Goal: Task Accomplishment & Management: Manage account settings

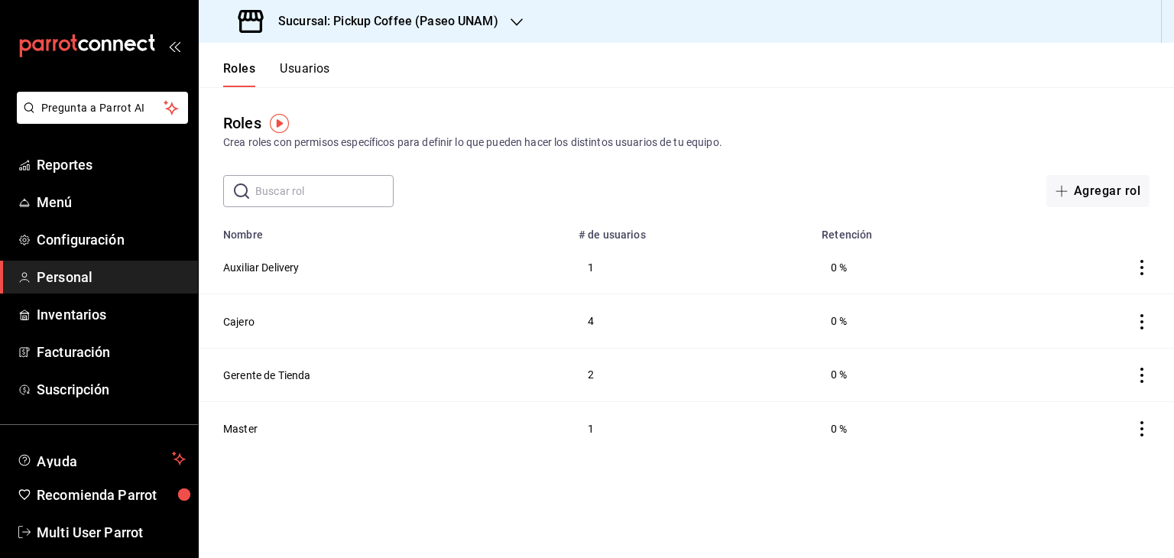
click at [761, 148] on div "Crea roles con permisos específicos para definir lo que pueden hacer los distin…" at bounding box center [686, 143] width 926 height 16
click at [459, 22] on h3 "Sucursal: Pickup Coffee (Paseo UNAM)" at bounding box center [382, 21] width 232 height 18
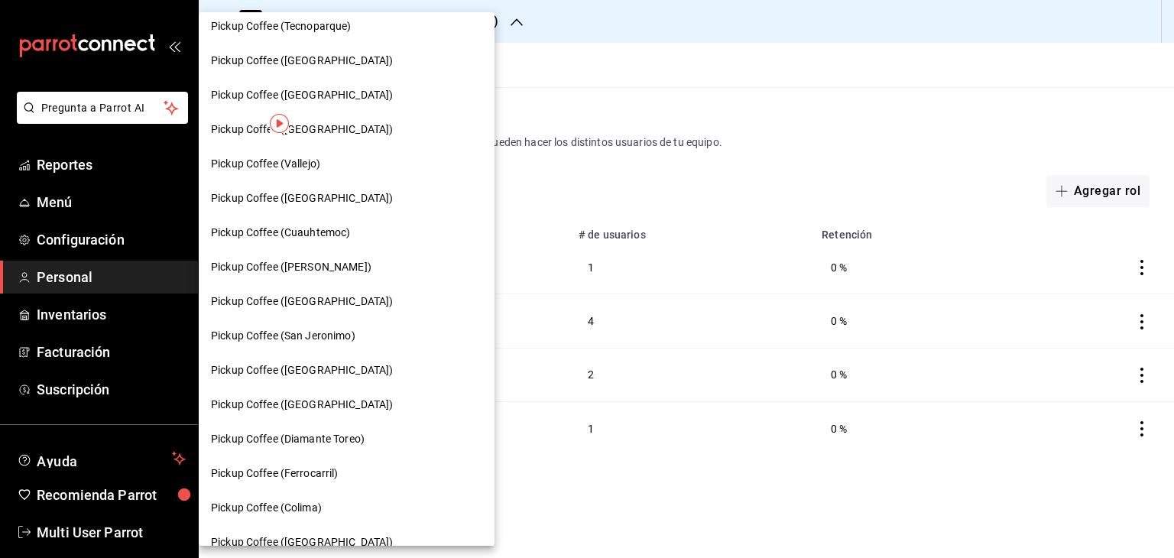
scroll to position [521, 0]
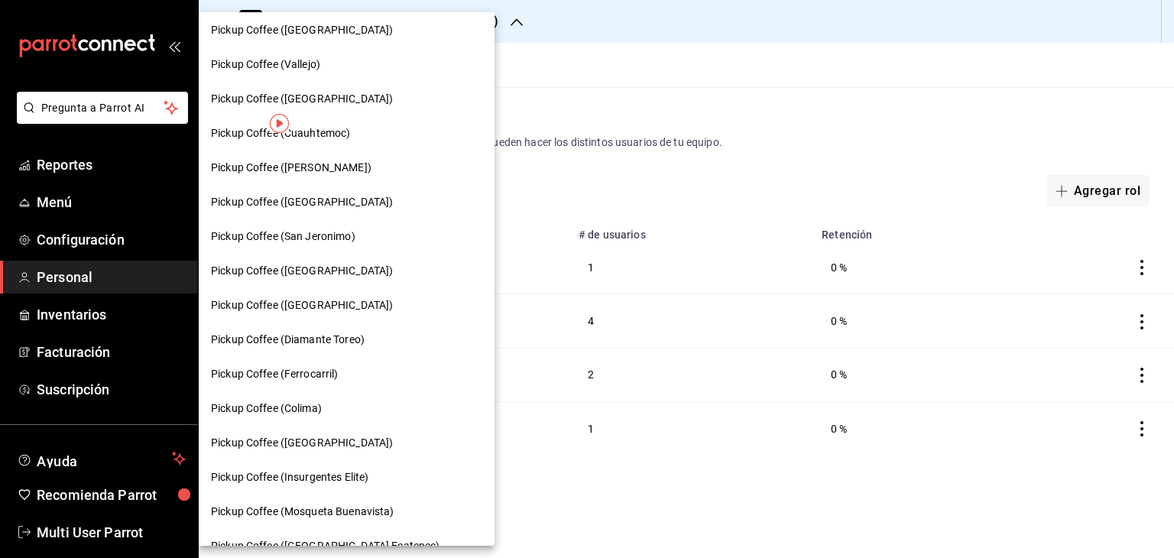
click at [750, 50] on div at bounding box center [587, 279] width 1174 height 558
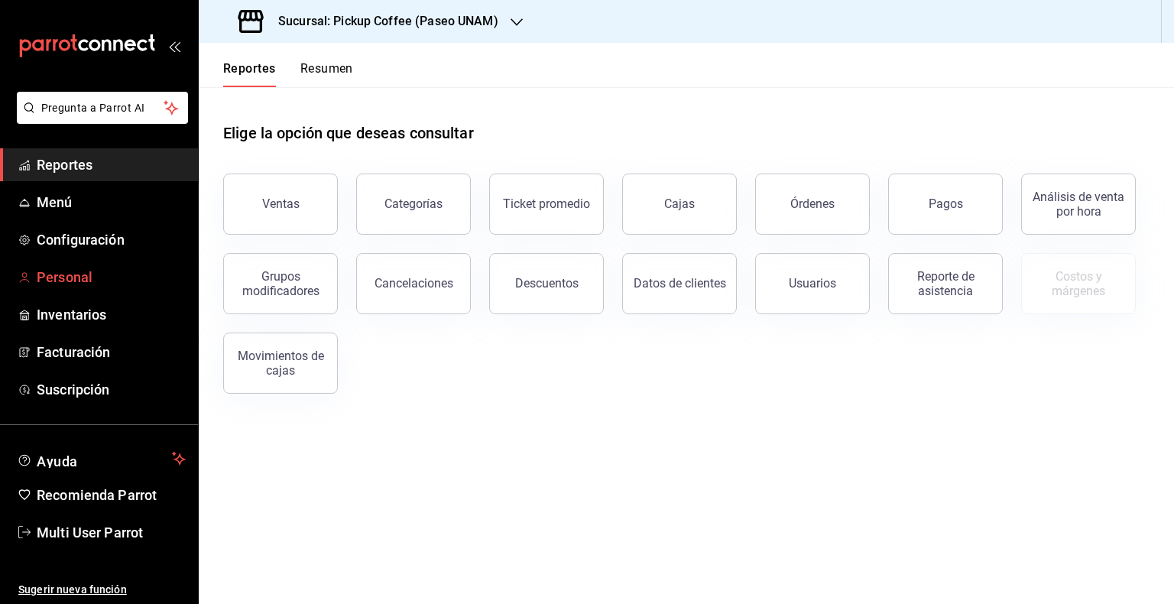
click at [85, 277] on span "Personal" at bounding box center [111, 277] width 149 height 21
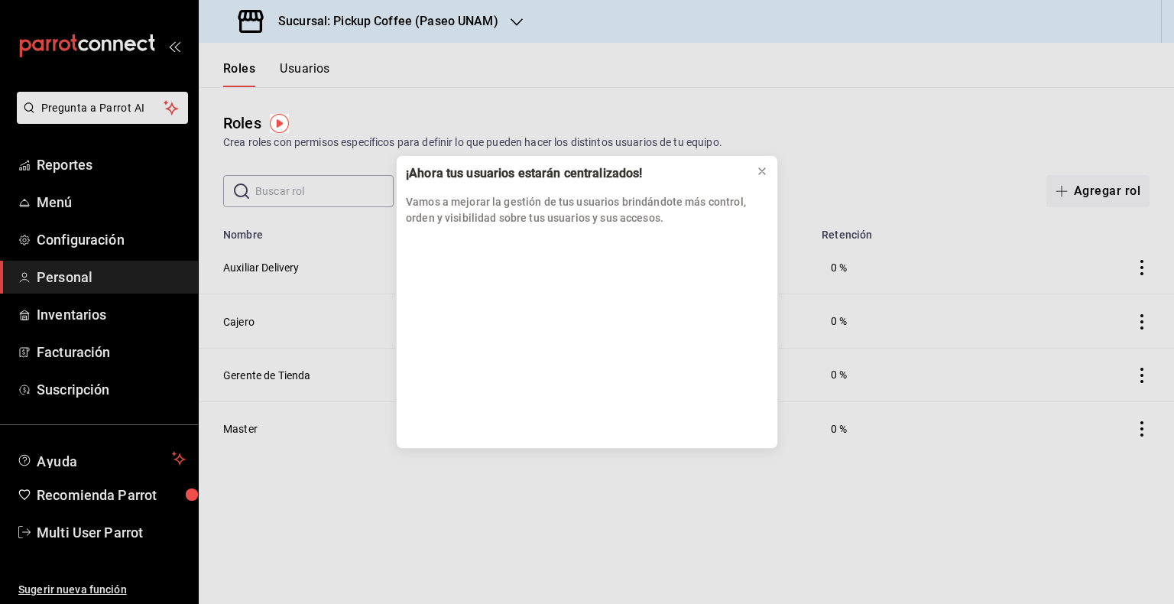
click at [512, 17] on div "¡Ahora tus usuarios estarán centralizados! Vamos a mejorar la gestión de tus us…" at bounding box center [587, 302] width 1174 height 604
click at [507, 32] on div "¡Ahora tus usuarios estarán centralizados! Vamos a mejorar la gestión de tus us…" at bounding box center [587, 302] width 1174 height 604
click at [757, 168] on icon at bounding box center [762, 171] width 12 height 12
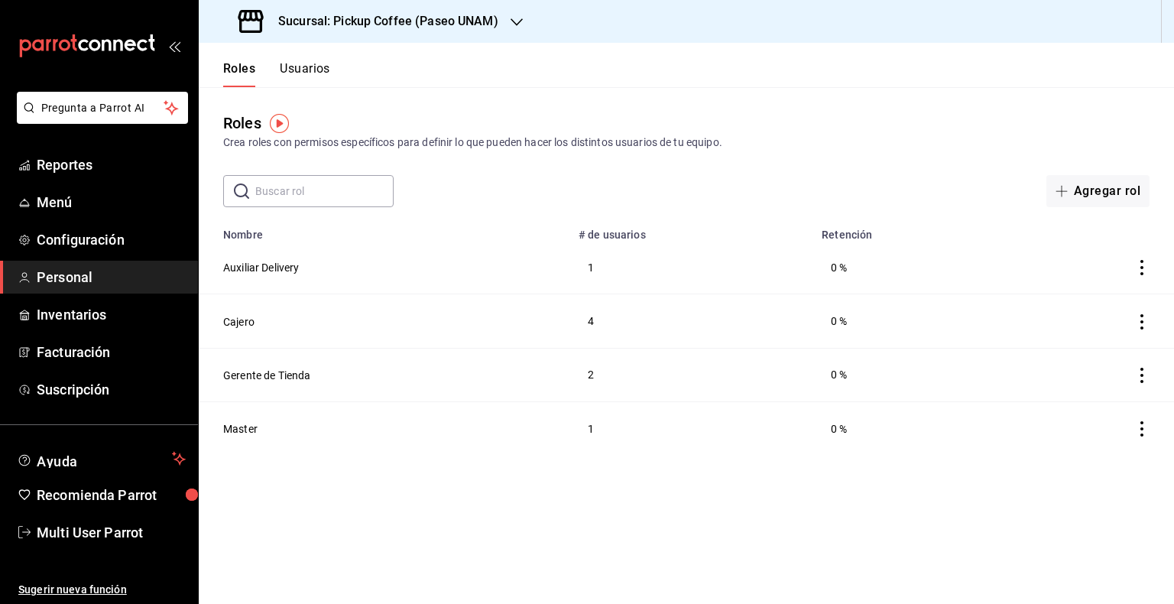
click at [506, 16] on div "Sucursal: Pickup Coffee (Paseo UNAM)" at bounding box center [370, 21] width 318 height 43
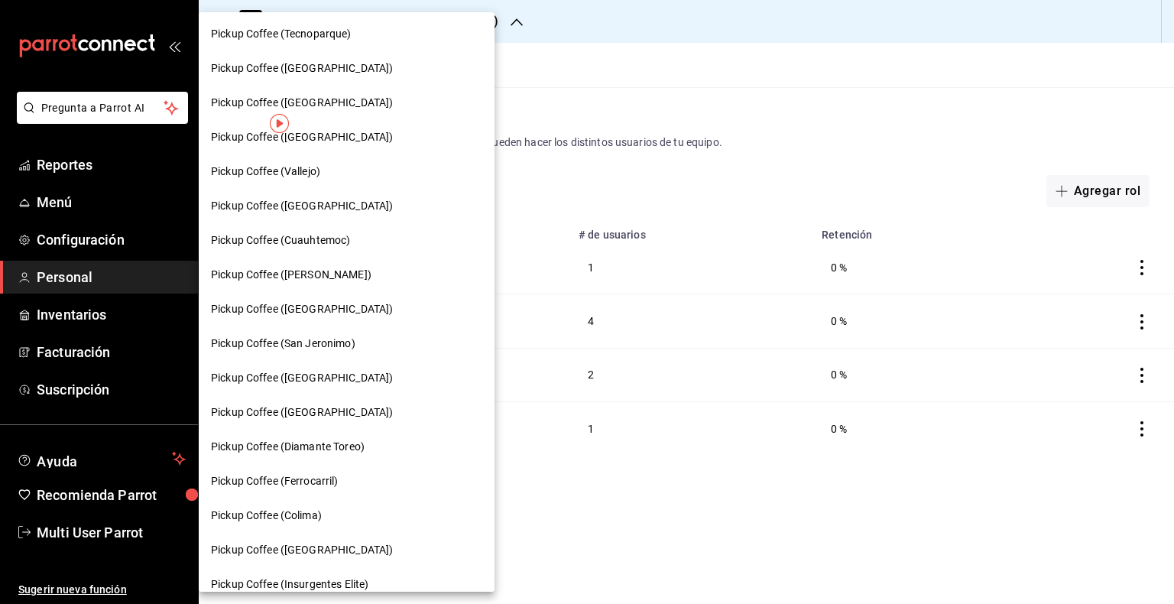
scroll to position [410, 0]
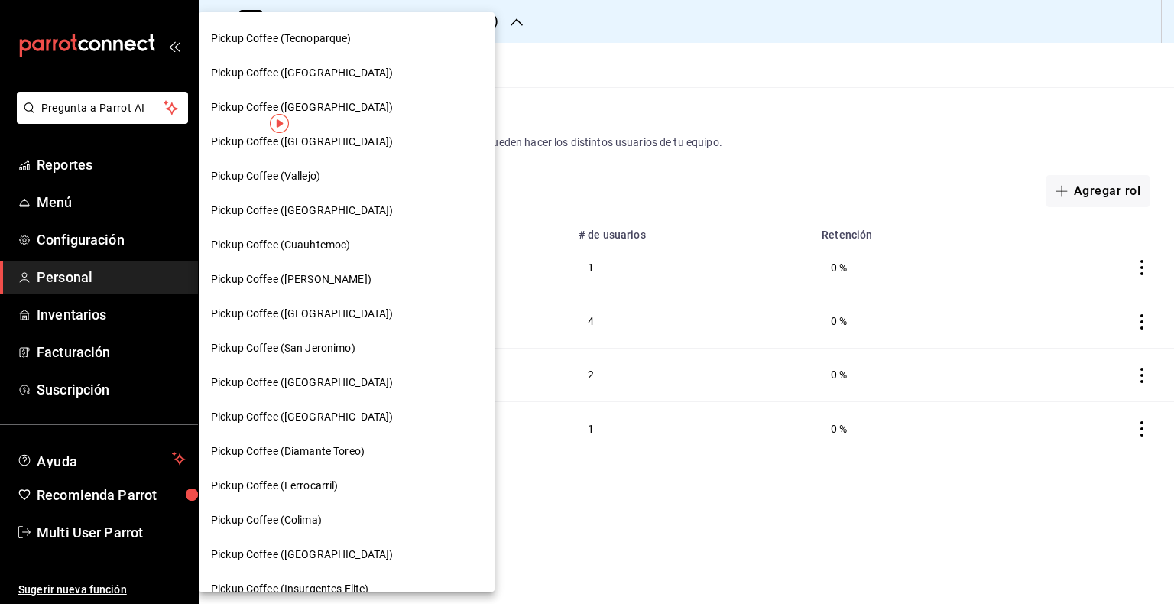
click at [328, 351] on span "Pickup Coffee (San Jeronimo)" at bounding box center [283, 348] width 144 height 16
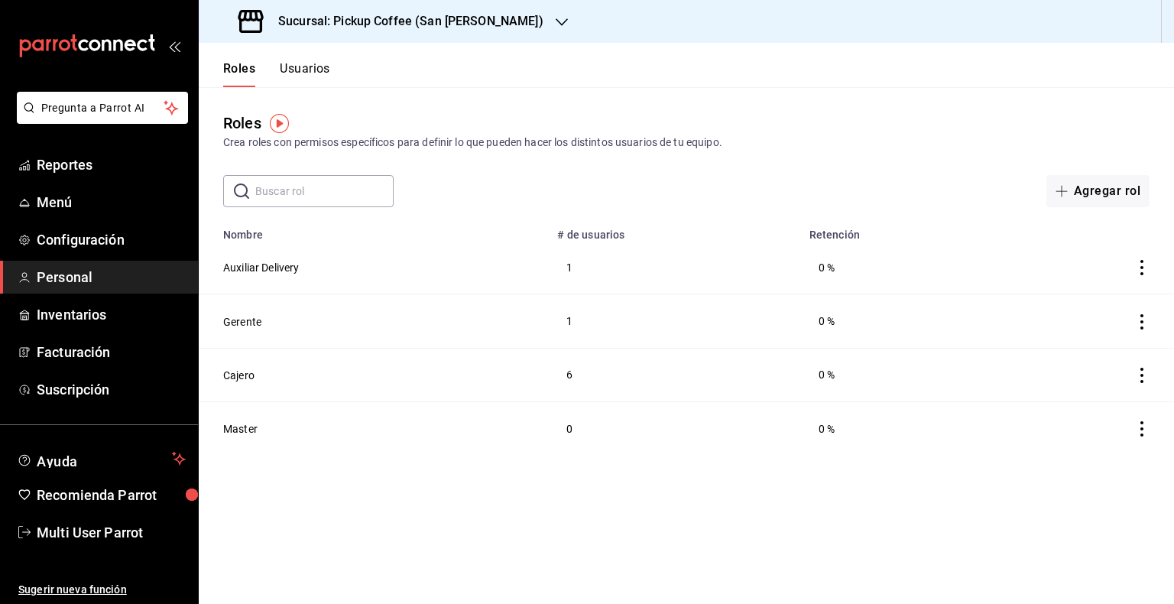
click at [323, 29] on h3 "Sucursal: Pickup Coffee (San Jeronimo)" at bounding box center [404, 21] width 277 height 18
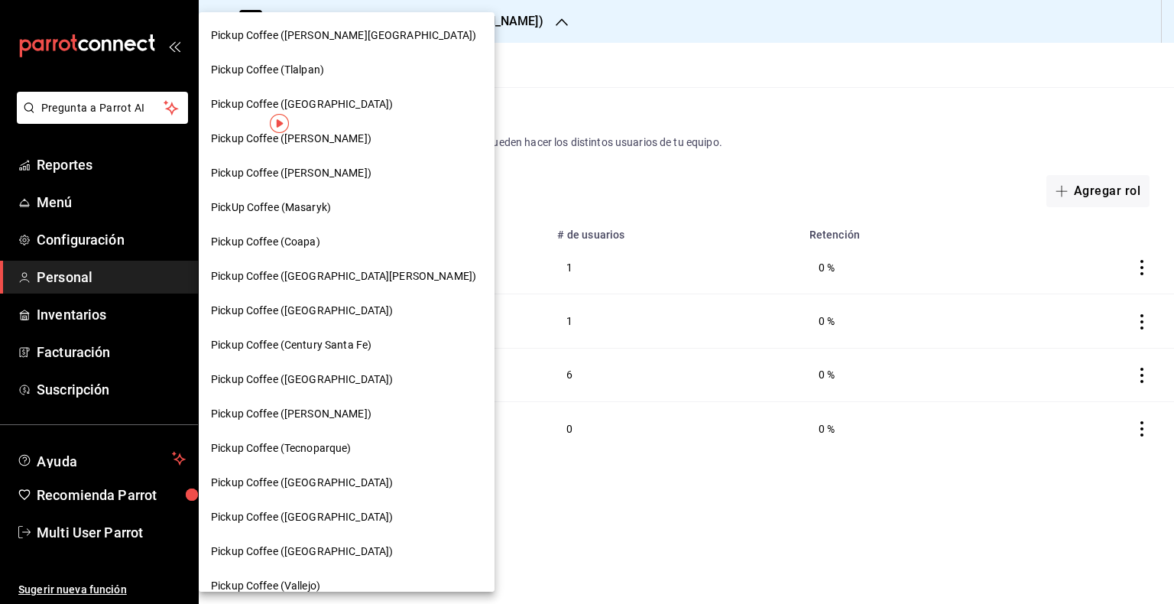
drag, startPoint x: 307, startPoint y: 80, endPoint x: 634, endPoint y: 105, distance: 328.1
click at [634, 105] on div "Pickup Coffee ([PERSON_NAME][GEOGRAPHIC_DATA]) Pickup Coffee (Tlalpan) Pickup C…" at bounding box center [587, 302] width 1174 height 604
click at [634, 105] on div at bounding box center [587, 302] width 1174 height 604
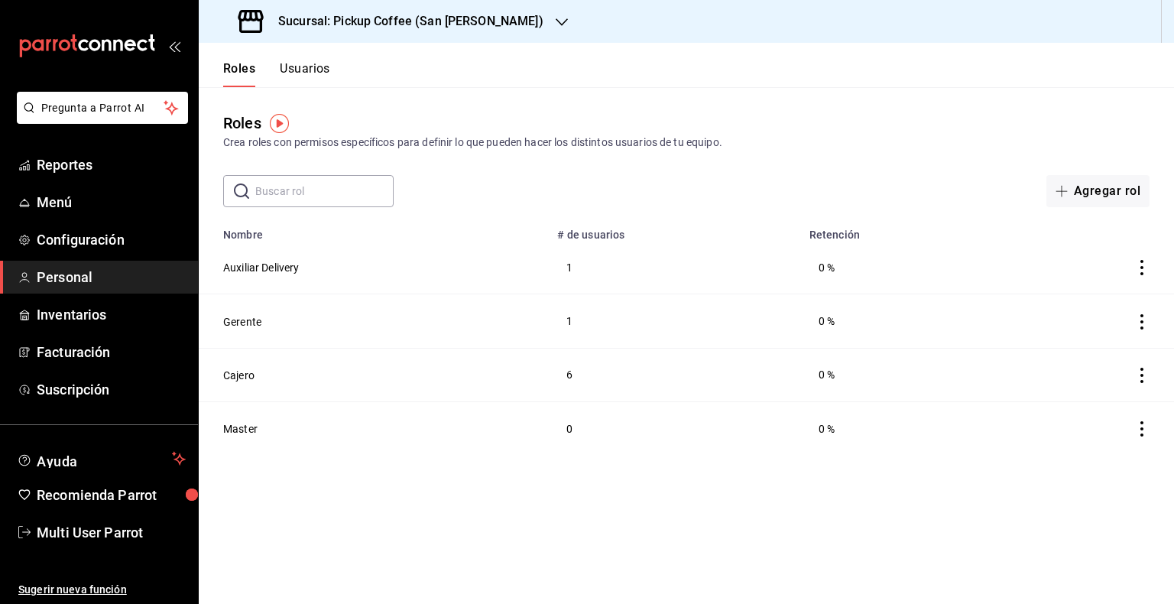
click at [320, 76] on button "Usuarios" at bounding box center [305, 74] width 50 height 26
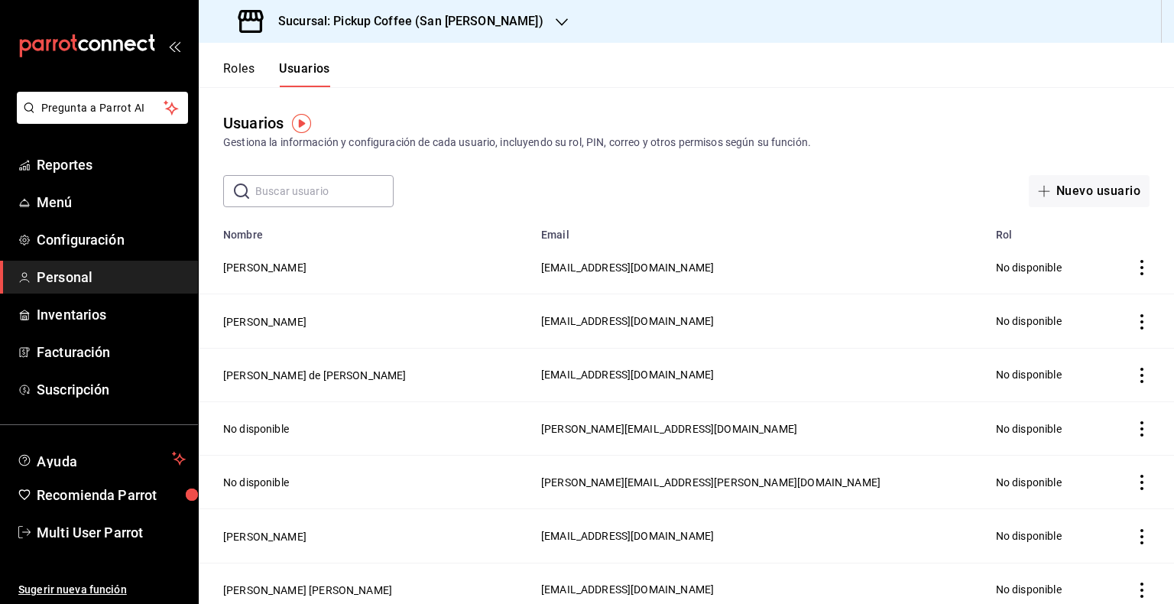
click at [345, 197] on input "text" at bounding box center [324, 191] width 138 height 31
type input "jairo"
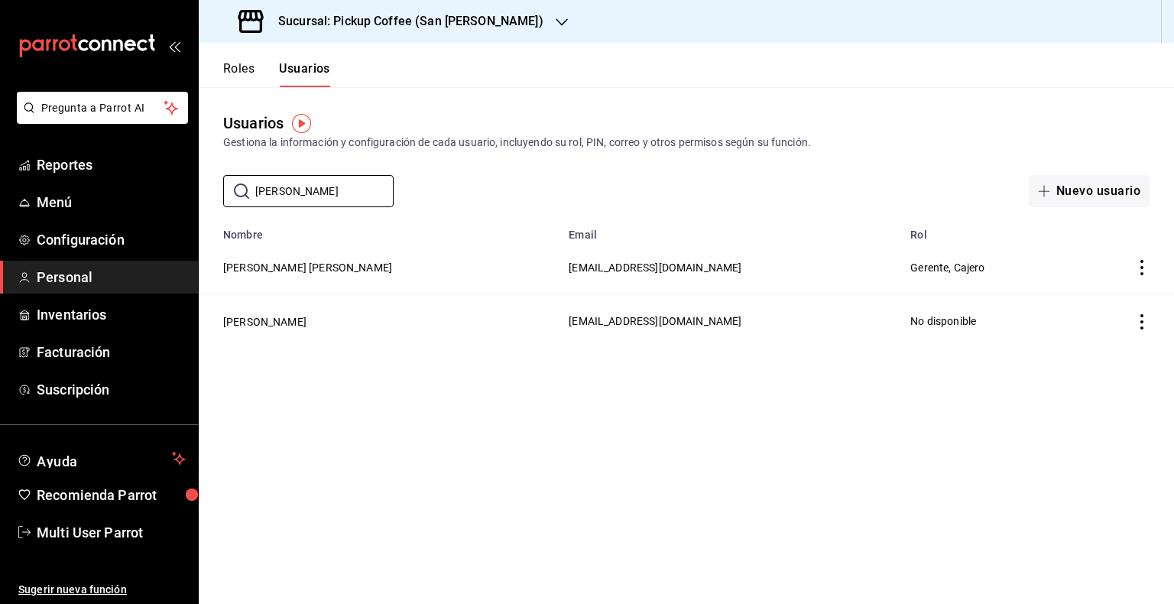
click at [1143, 266] on icon "actions" at bounding box center [1141, 267] width 15 height 15
click at [1089, 287] on span "Eliminar" at bounding box center [1086, 290] width 39 height 12
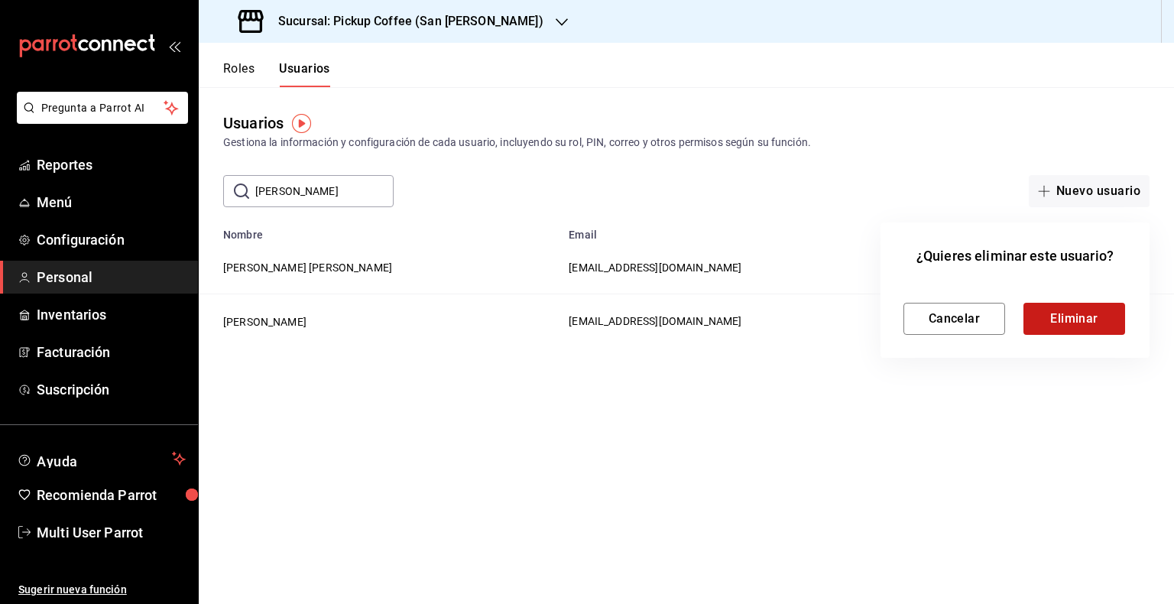
drag, startPoint x: 1082, startPoint y: 283, endPoint x: 1076, endPoint y: 329, distance: 46.3
click at [1076, 329] on div "Cancelar Eliminar" at bounding box center [1014, 306] width 223 height 57
click at [1076, 329] on button "Eliminar" at bounding box center [1074, 319] width 102 height 32
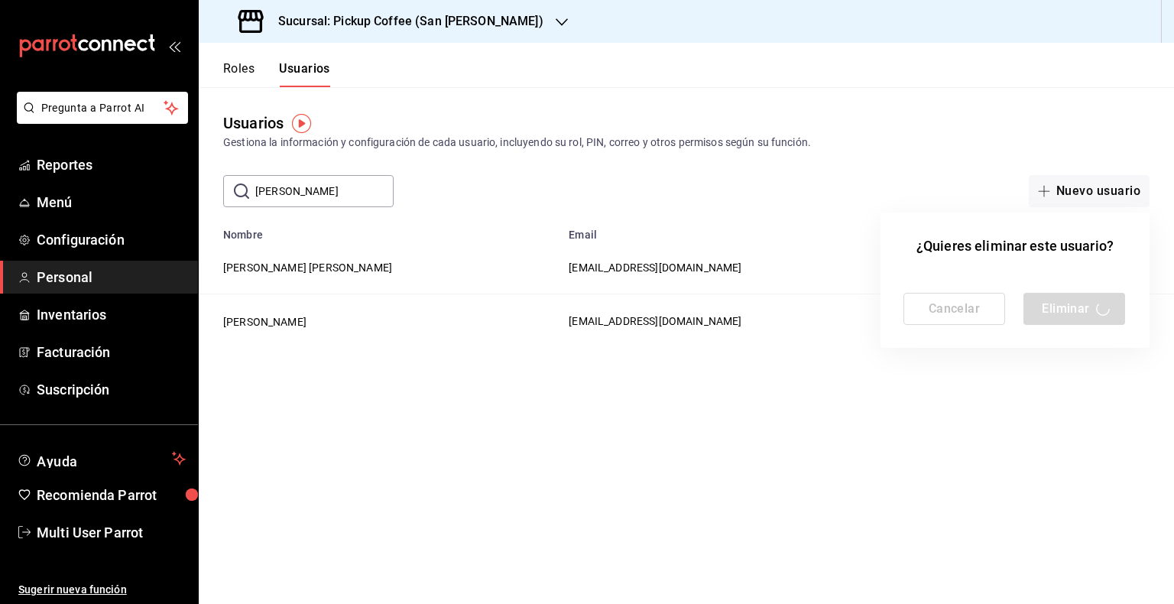
click at [1049, 404] on div at bounding box center [587, 302] width 1174 height 604
